Goal: Check status

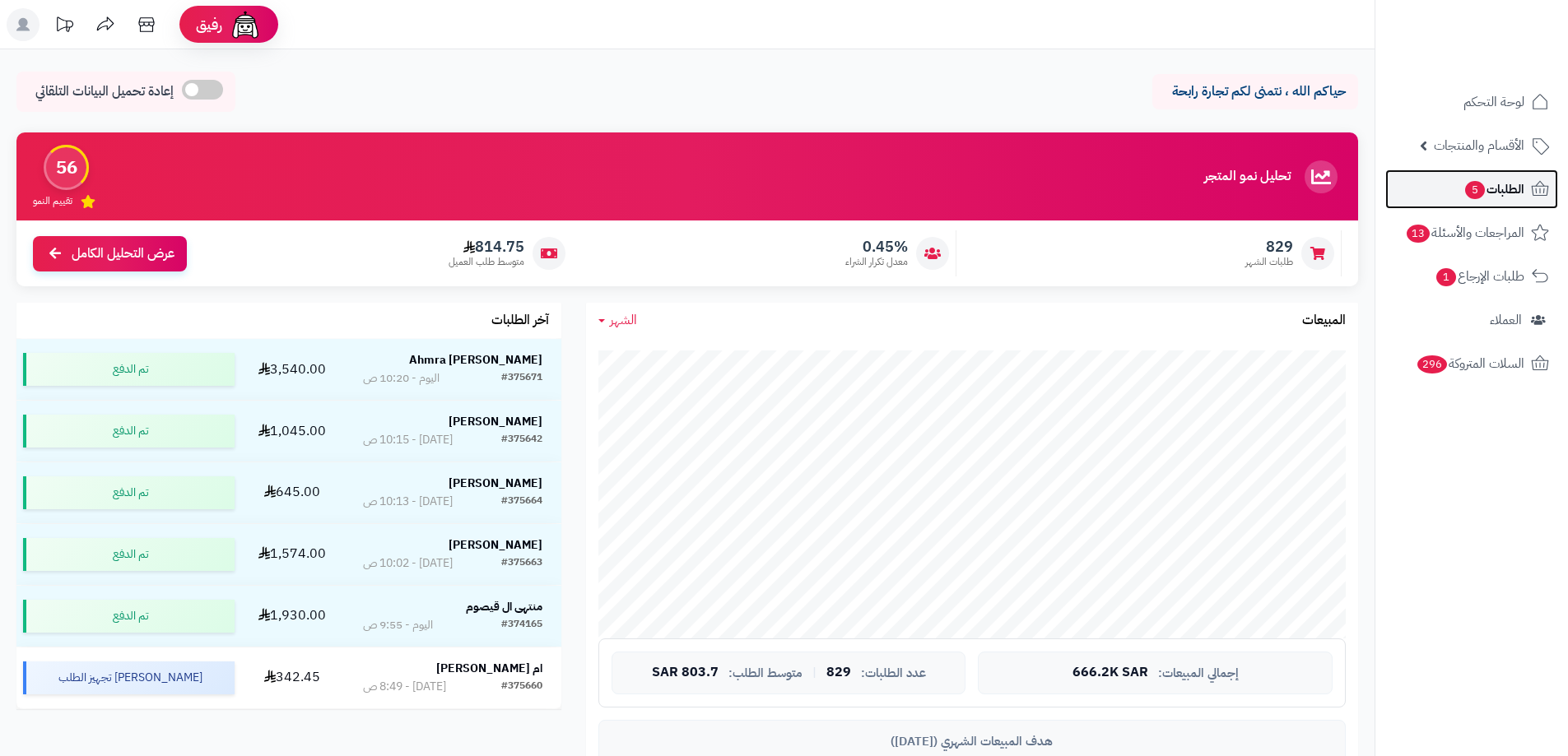
click at [1484, 191] on span "الطلبات 5" at bounding box center [1493, 189] width 61 height 23
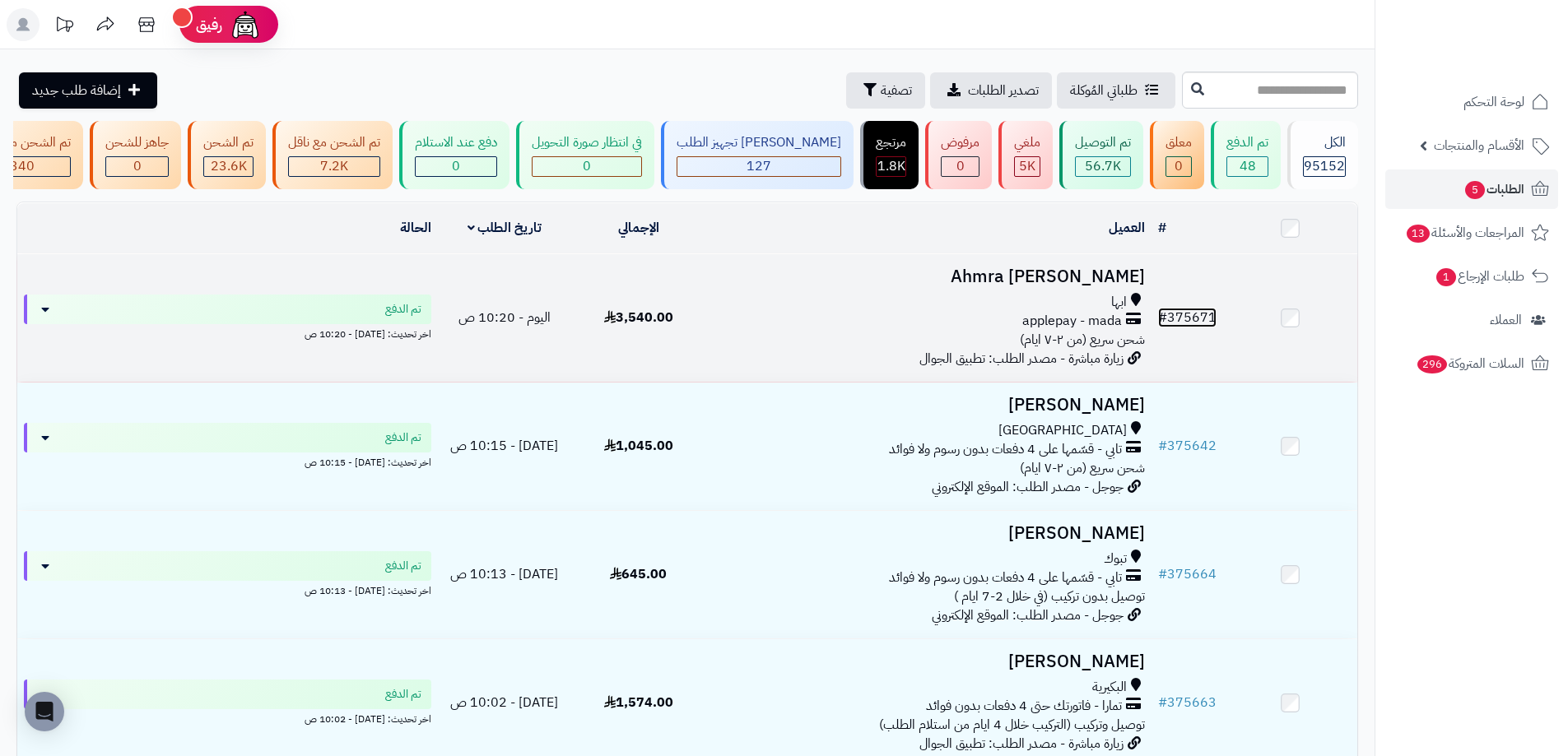
click at [1186, 328] on link "# 375671" at bounding box center [1187, 317] width 59 height 20
